Goal: Complete application form

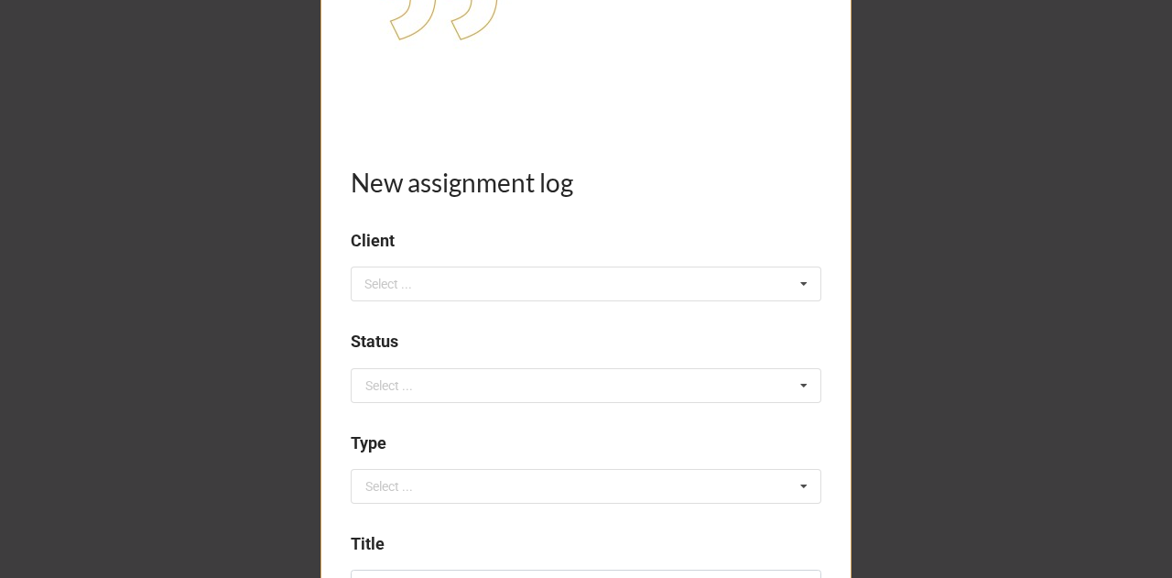
scroll to position [265, 0]
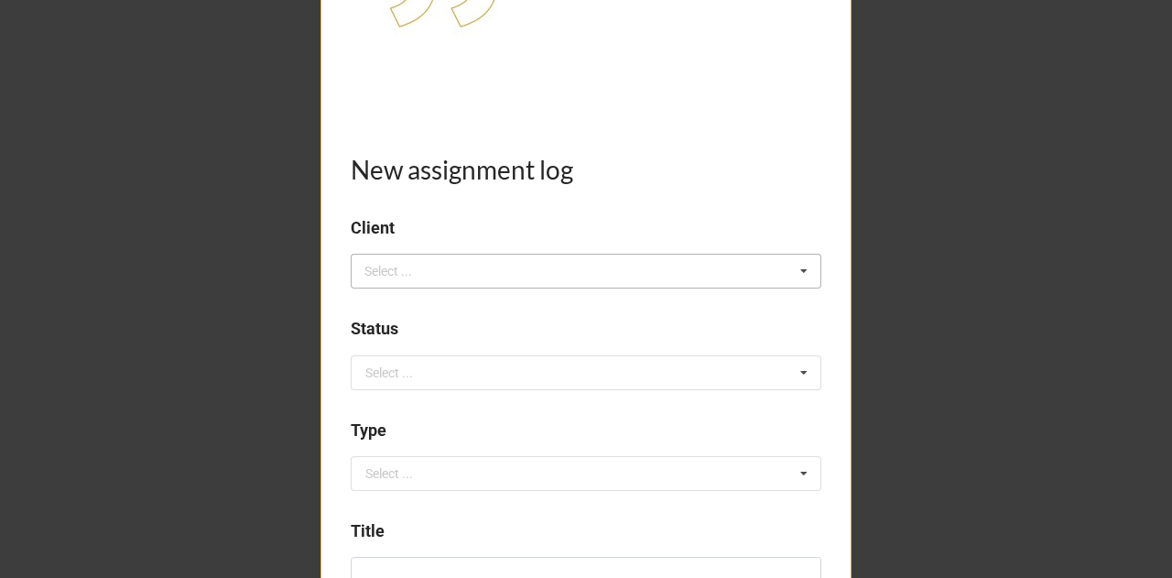
click at [416, 273] on div "Select ..." at bounding box center [399, 271] width 79 height 21
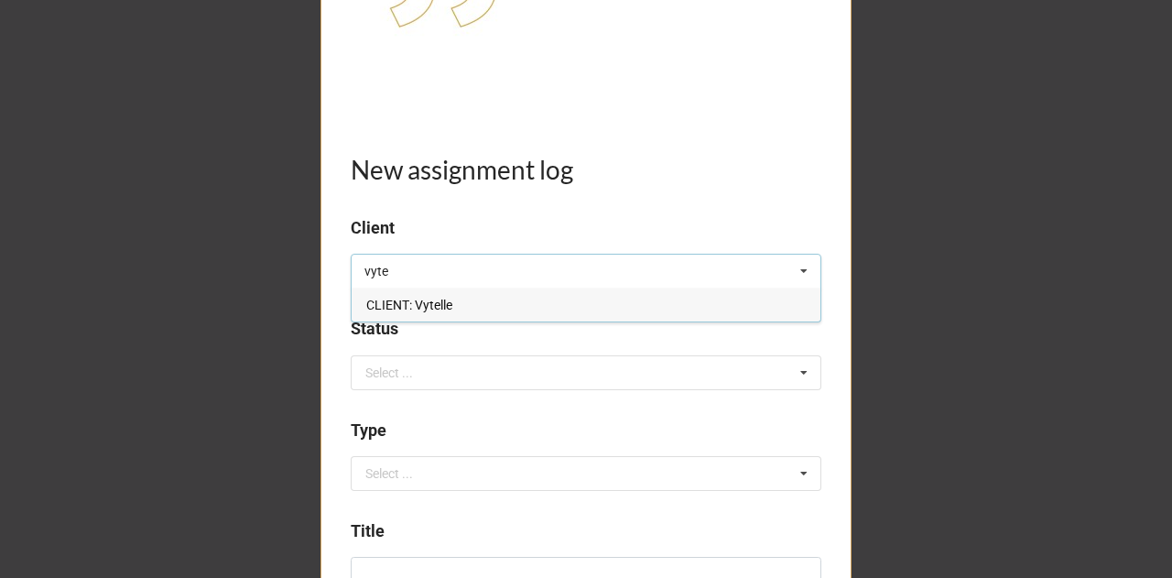
type input "vyte"
click at [420, 304] on span "CLIENT: Vytelle" at bounding box center [409, 305] width 86 height 15
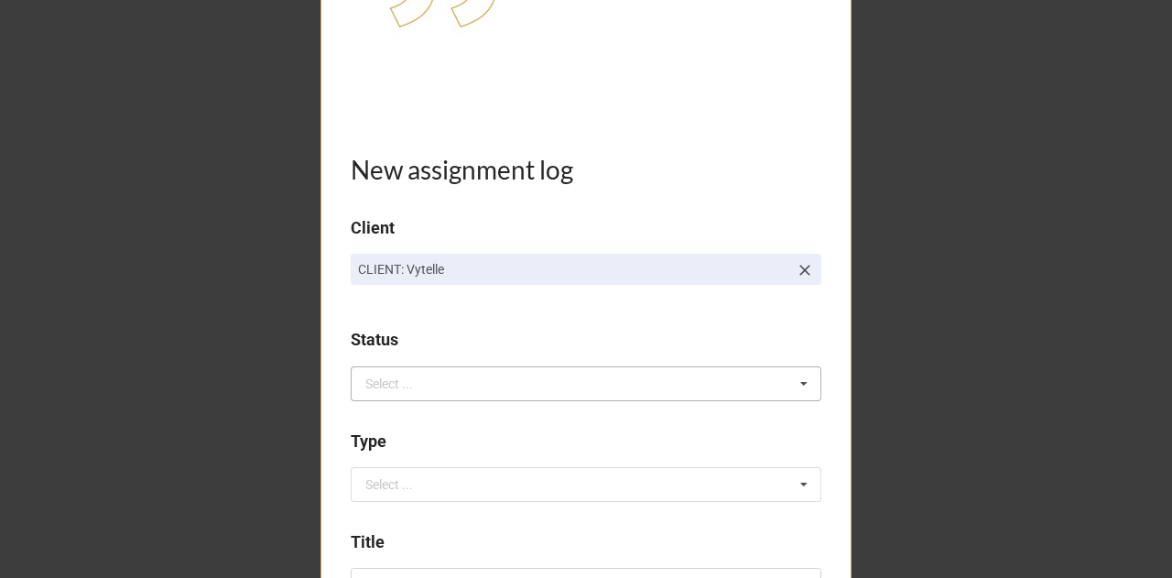
click at [396, 382] on div "Select ..." at bounding box center [389, 383] width 48 height 13
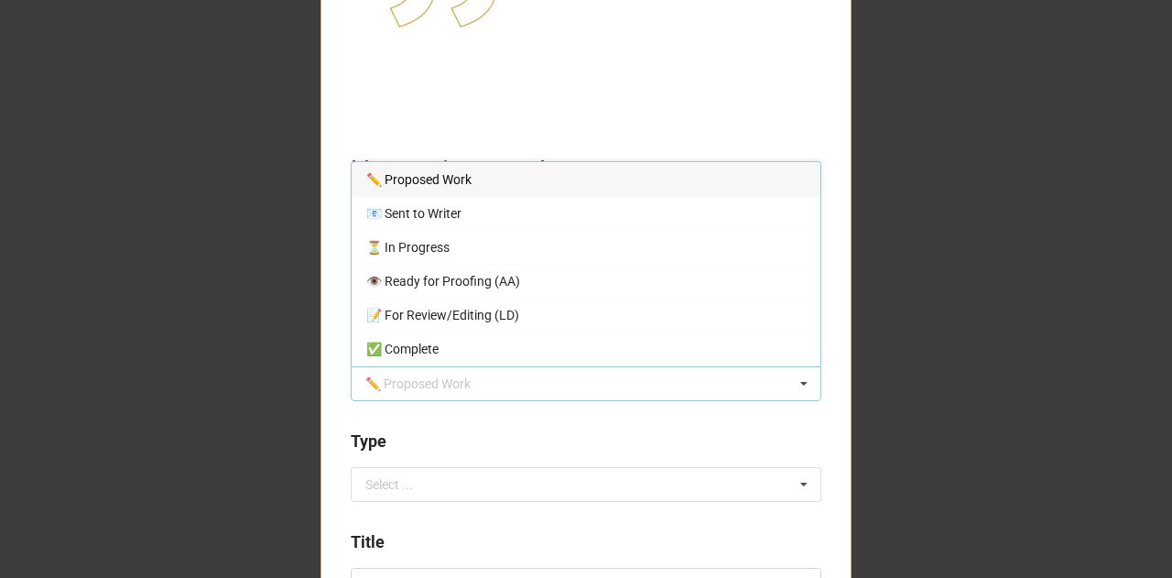
click at [482, 179] on div "✏️ Proposed Work" at bounding box center [586, 179] width 469 height 34
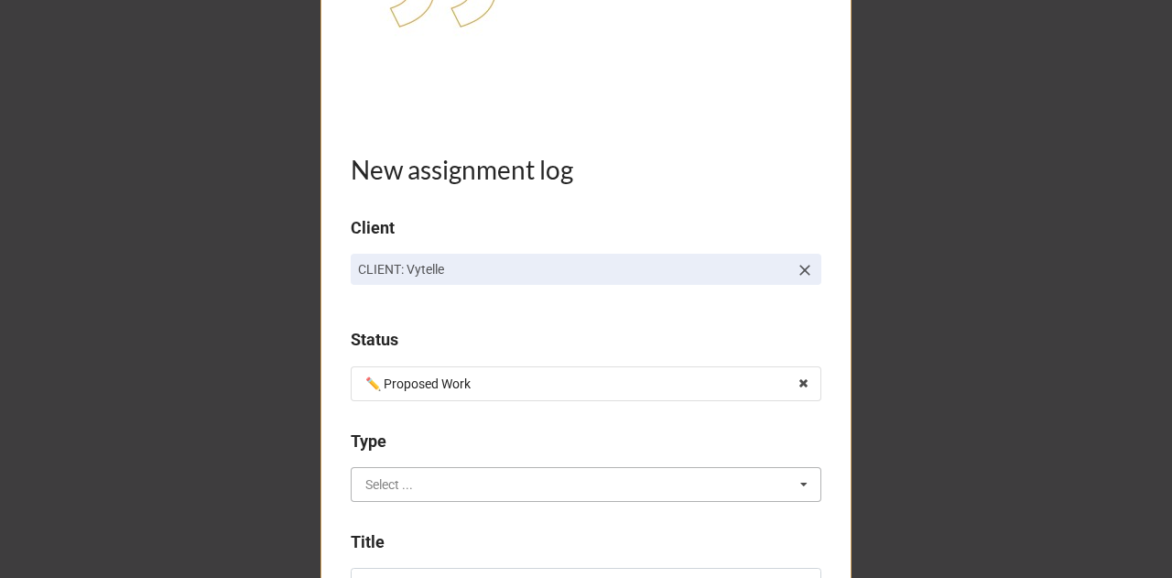
click at [422, 477] on input "text" at bounding box center [586, 484] width 469 height 33
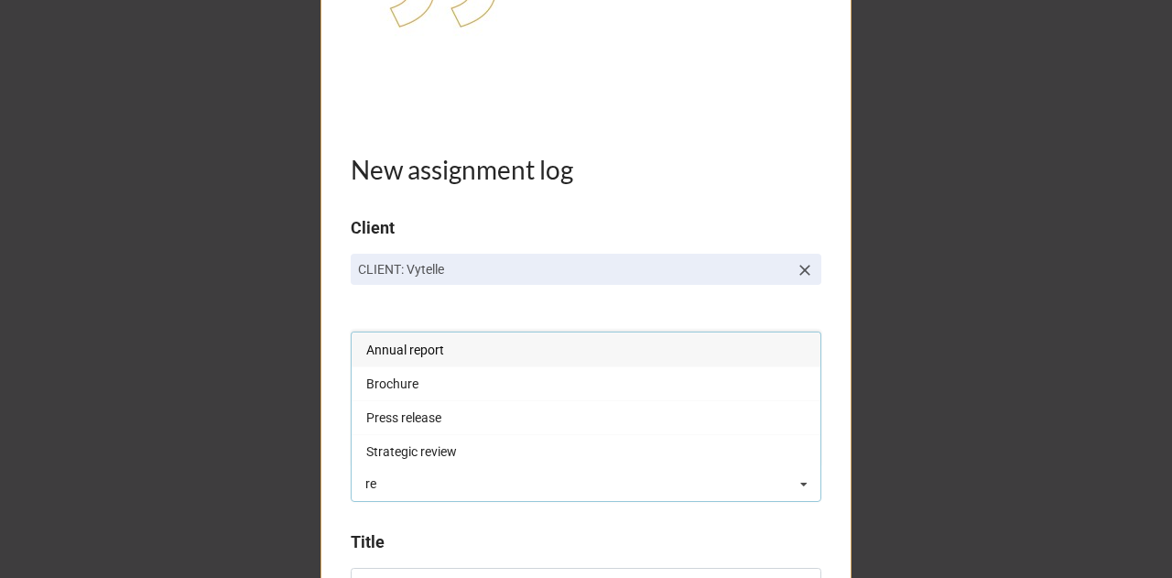
type input "re"
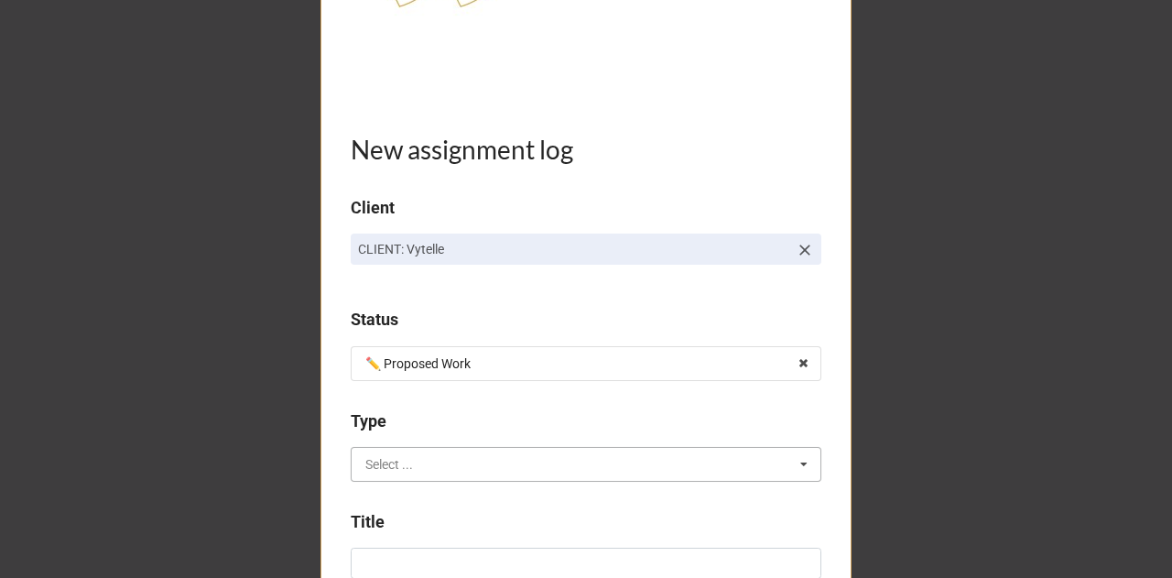
click at [422, 477] on input "text" at bounding box center [586, 464] width 469 height 33
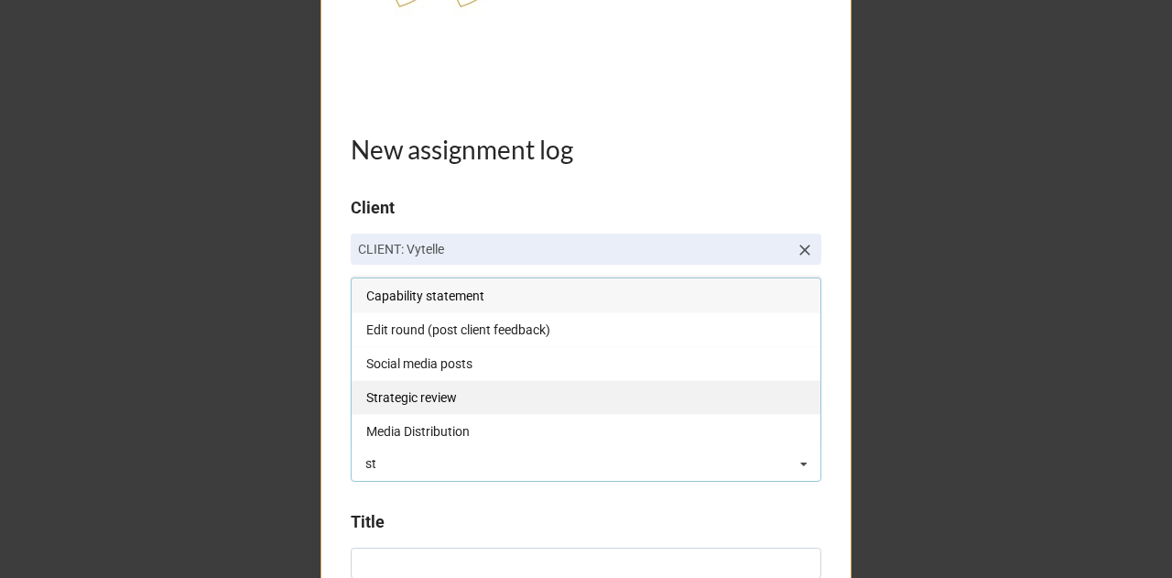
type input "st"
click at [448, 390] on span "Strategic review" at bounding box center [411, 397] width 91 height 15
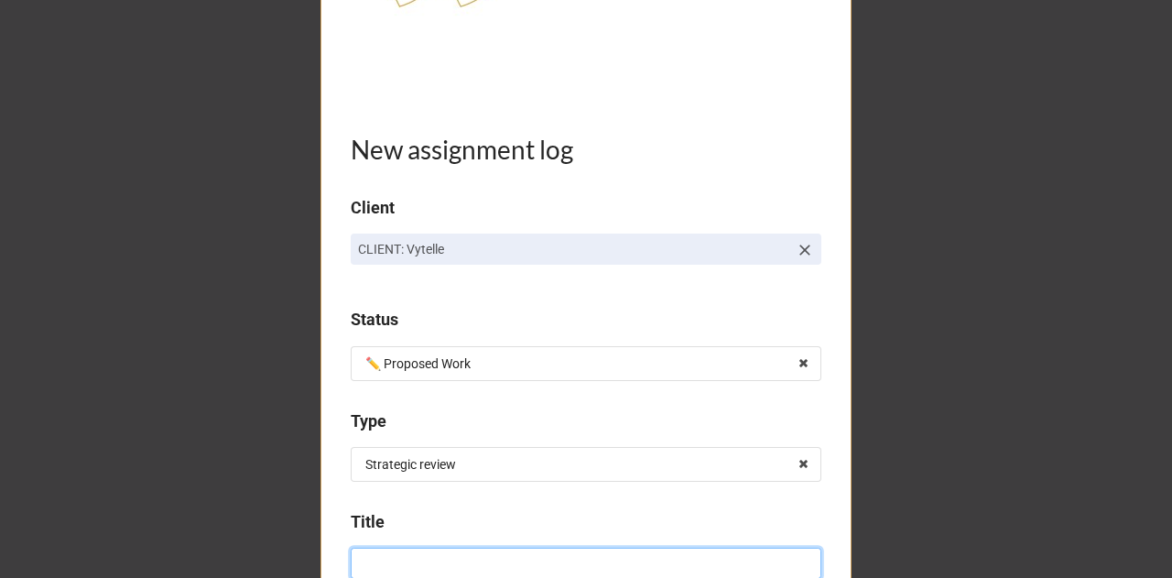
click at [402, 557] on input at bounding box center [586, 562] width 471 height 31
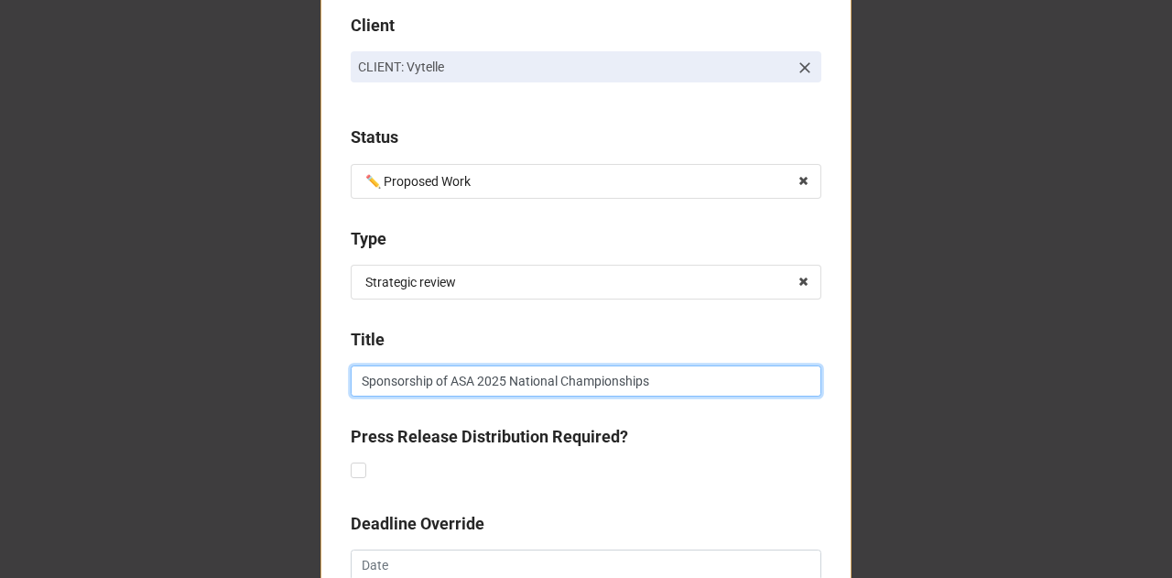
scroll to position [725, 0]
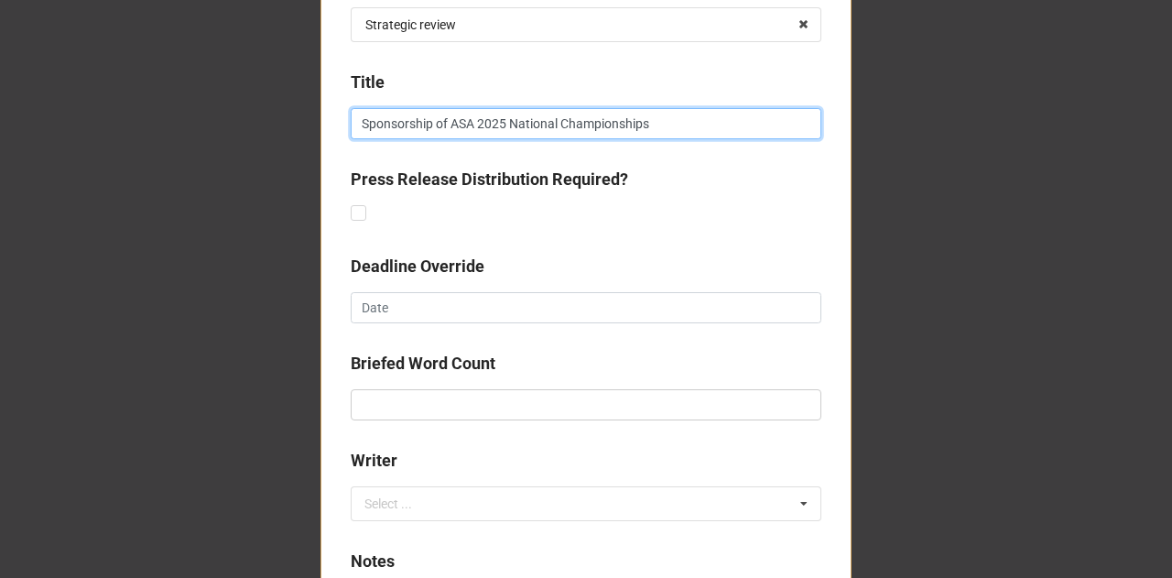
type input "Sponsorship of ASA 2025 National Championships"
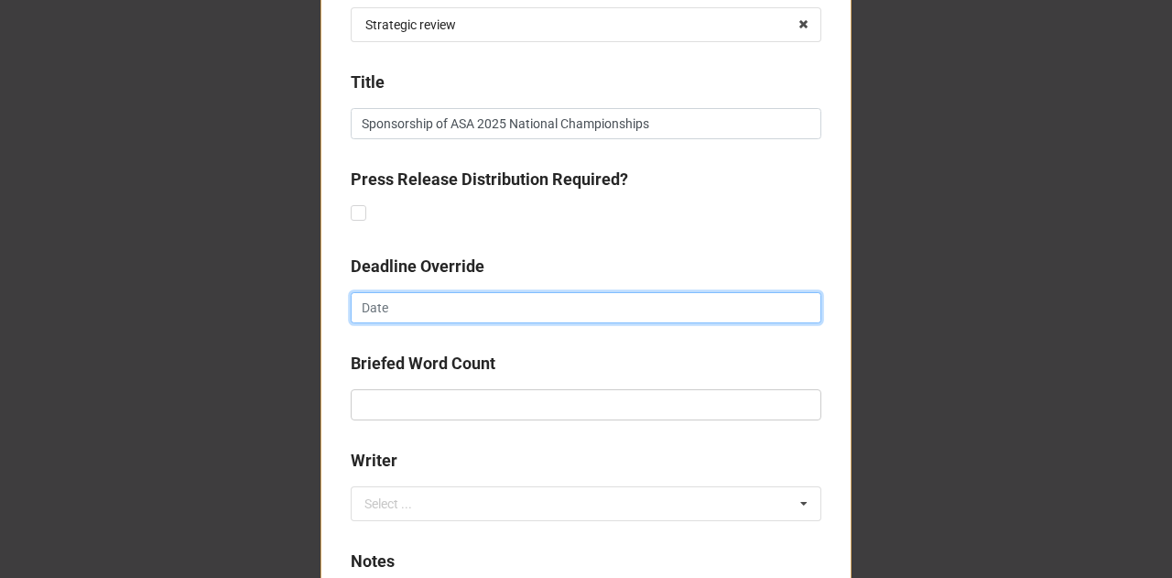
click at [463, 304] on input "text" at bounding box center [586, 307] width 471 height 31
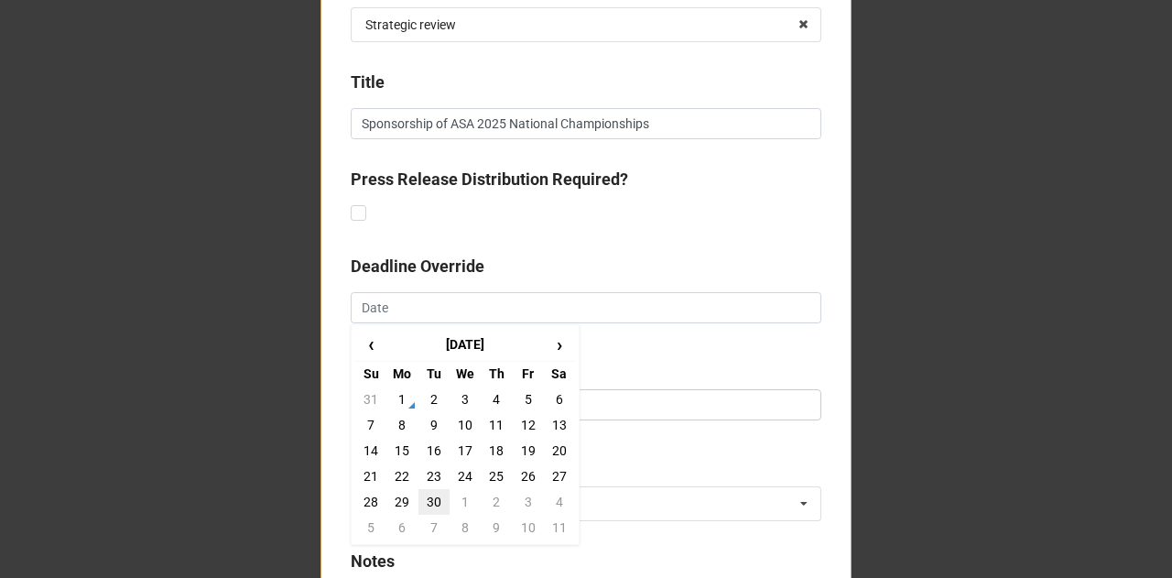
click at [434, 490] on td "30" at bounding box center [433, 502] width 31 height 26
type input "30/9/2025"
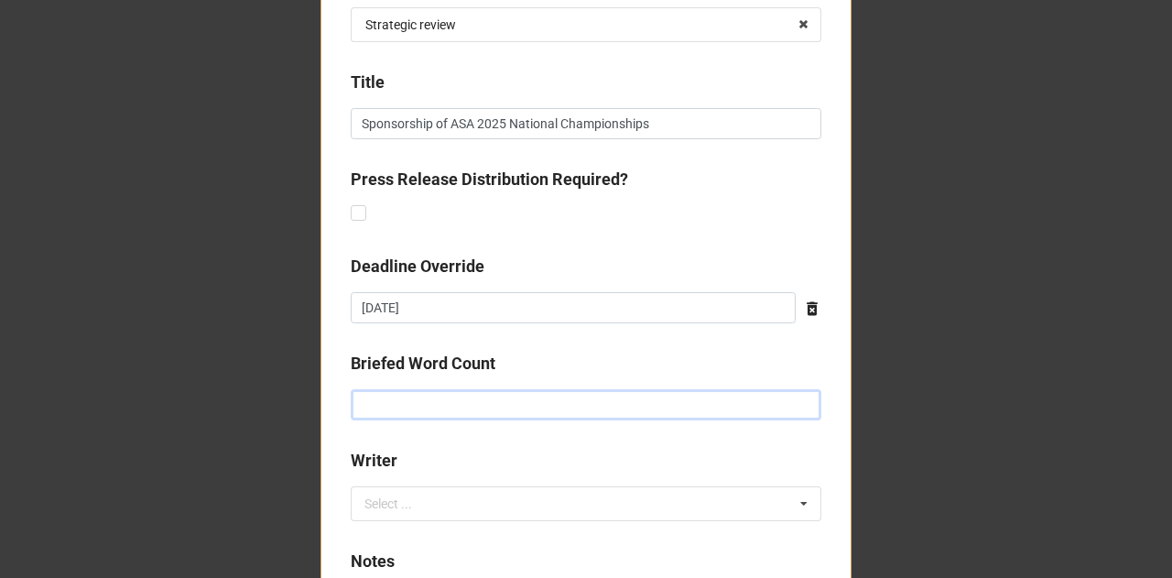
click at [386, 395] on input "text" at bounding box center [586, 404] width 471 height 31
type input "500"
click at [396, 514] on div "Select ... No results found." at bounding box center [586, 503] width 471 height 35
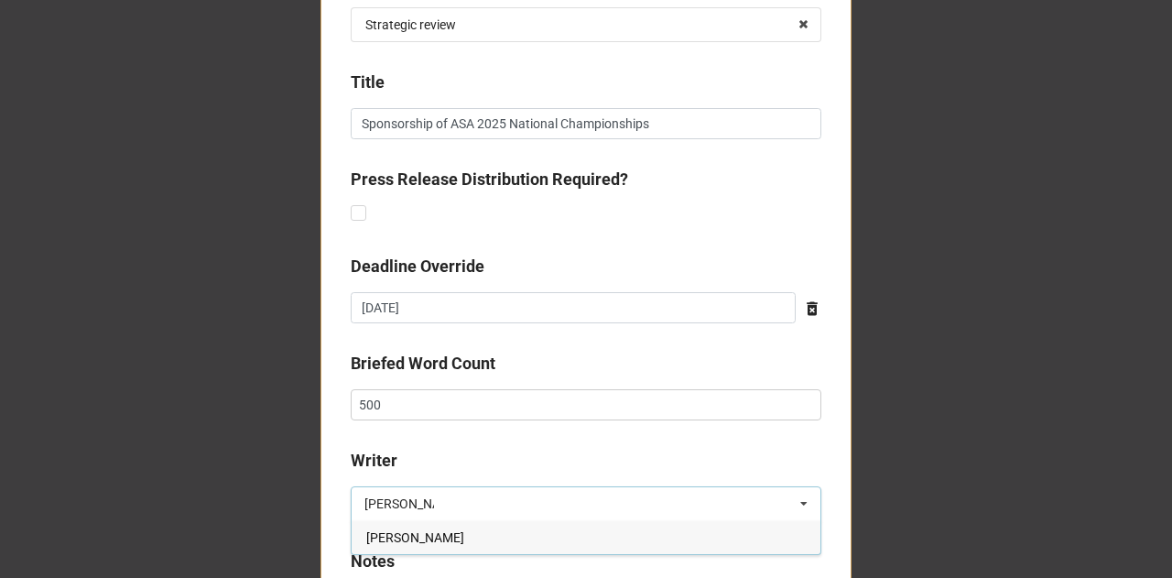
type input "lynds"
click at [429, 540] on span "Lyndsey Douglas" at bounding box center [415, 537] width 98 height 15
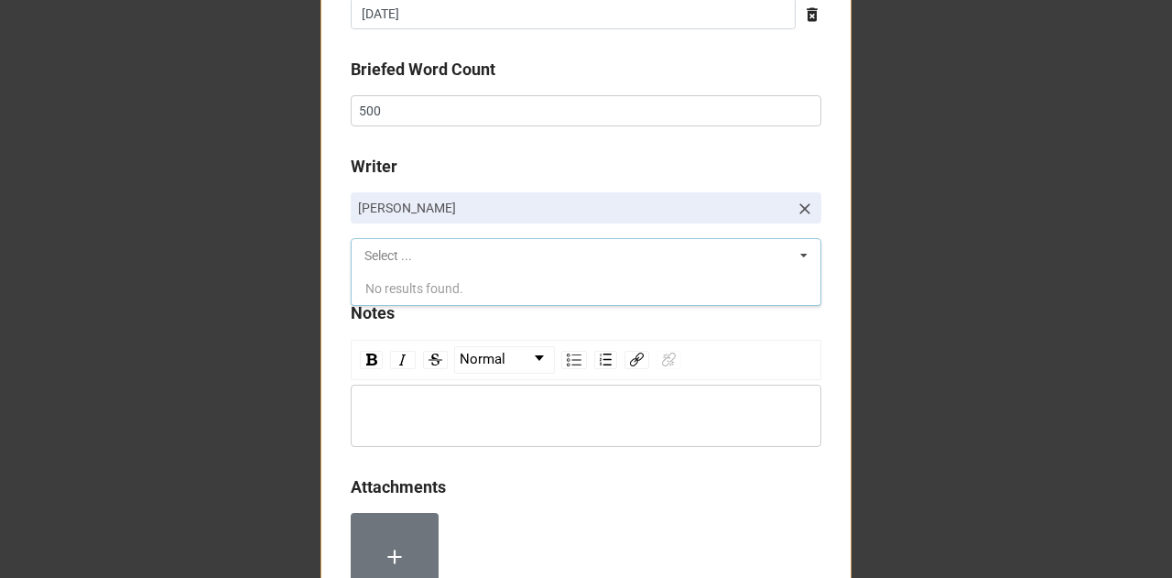
scroll to position [1194, 0]
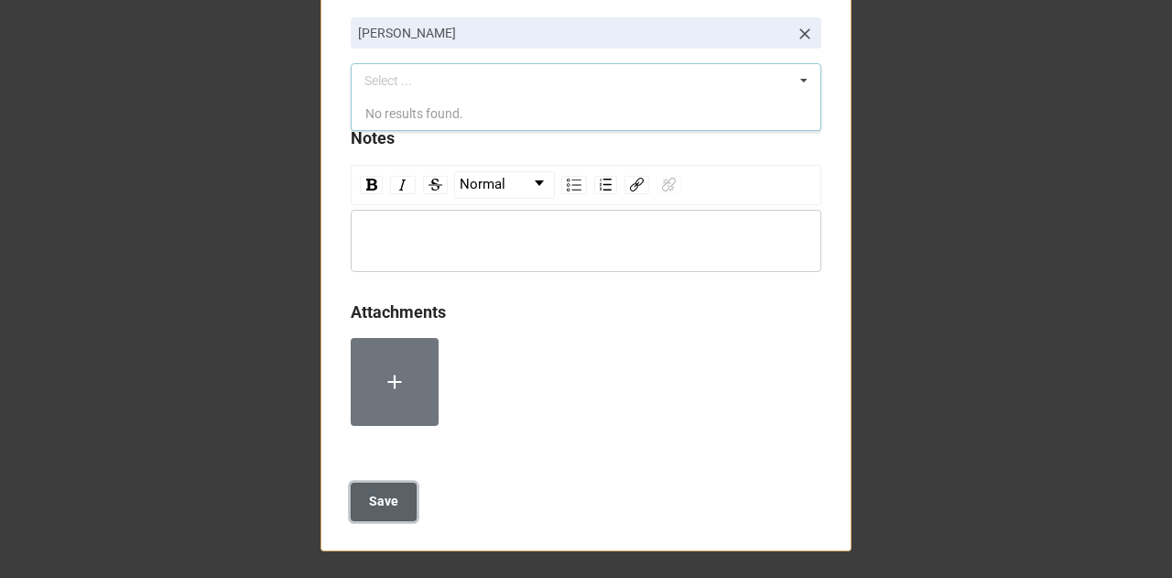
click at [370, 504] on b "Save" at bounding box center [383, 501] width 29 height 19
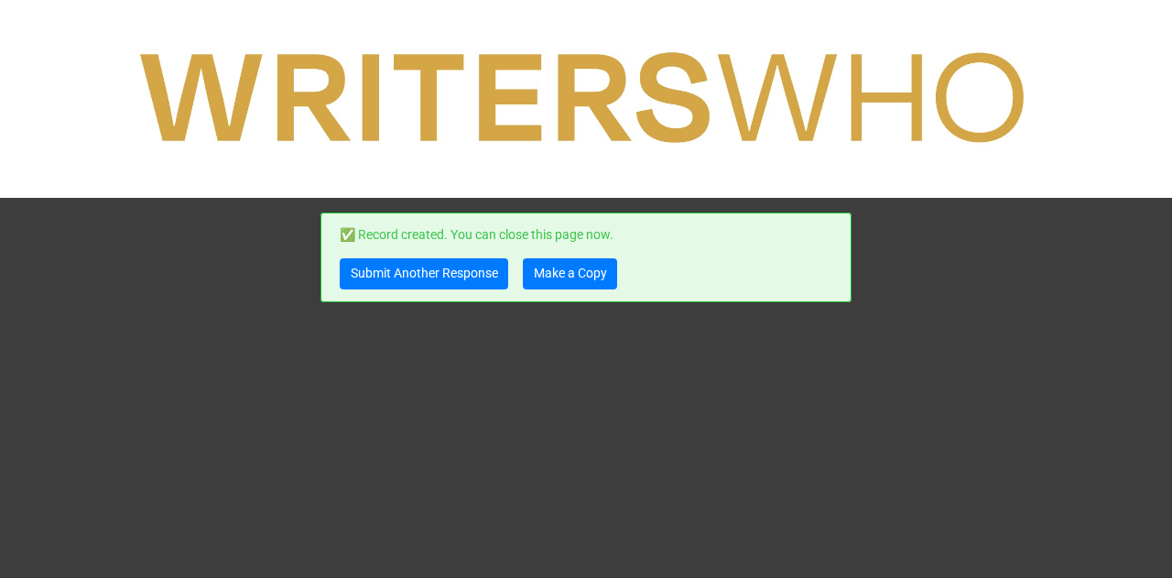
scroll to position [0, 0]
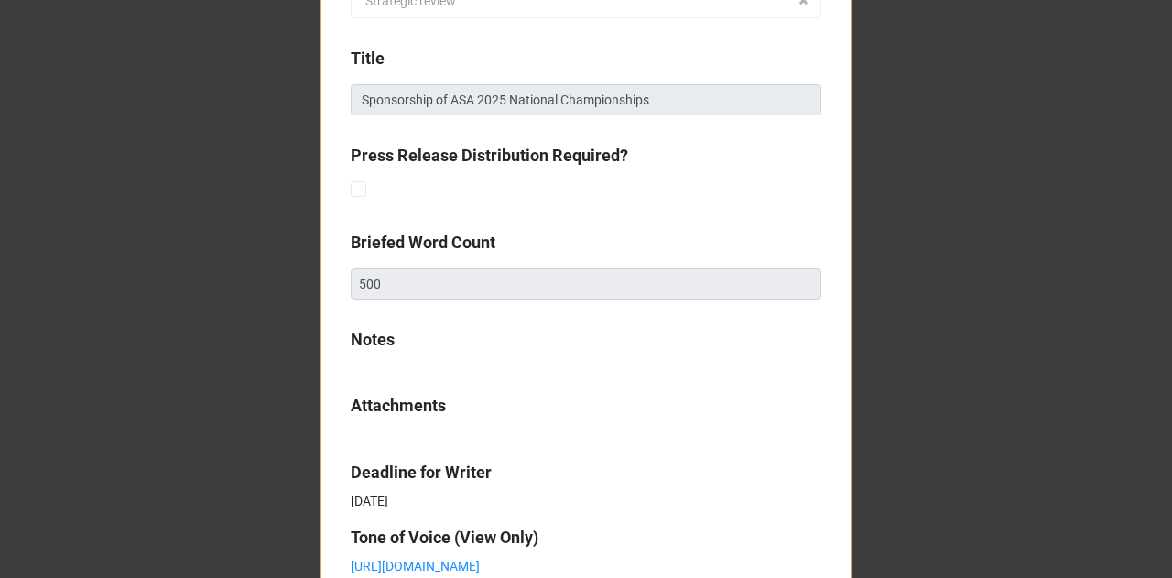
scroll to position [974, 0]
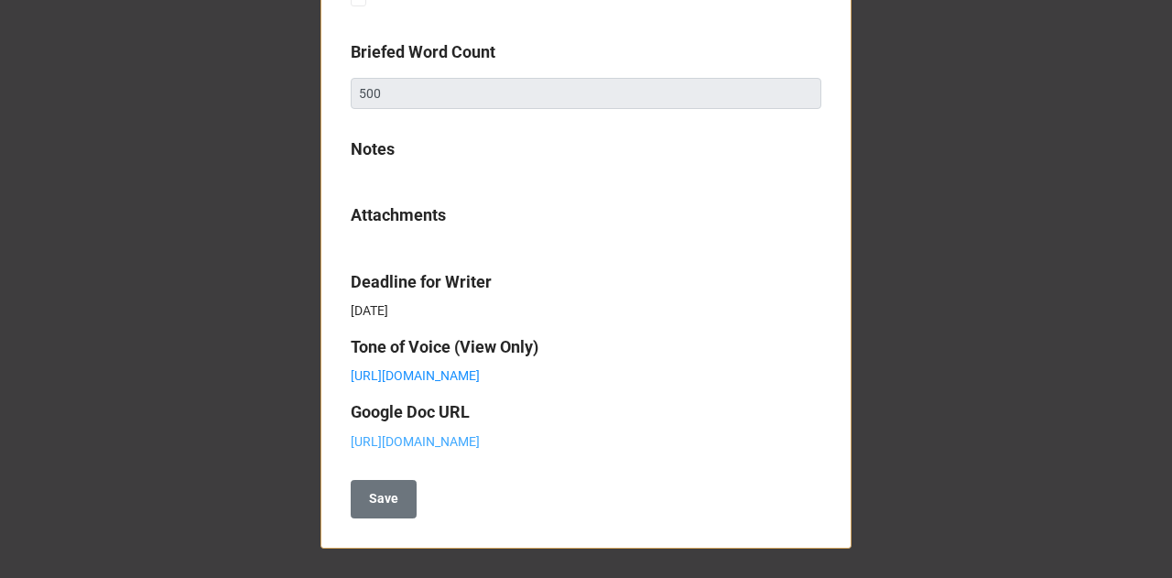
click at [434, 434] on link "[URL][DOMAIN_NAME]" at bounding box center [415, 441] width 129 height 15
